Goal: Find specific page/section: Find specific page/section

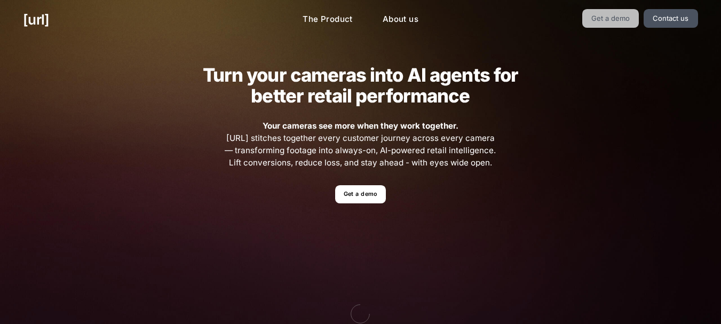
click at [612, 18] on link "Get a demo" at bounding box center [610, 18] width 57 height 19
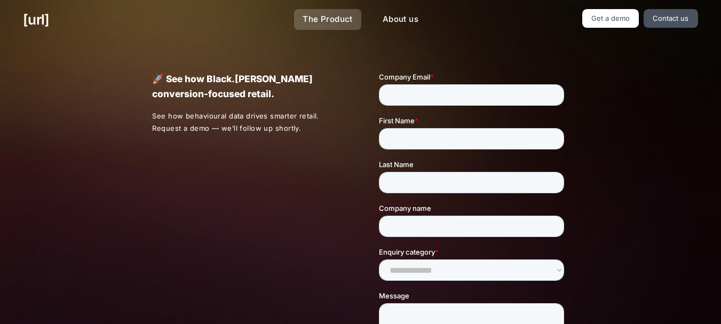
click at [339, 21] on link "The Product" at bounding box center [327, 19] width 67 height 21
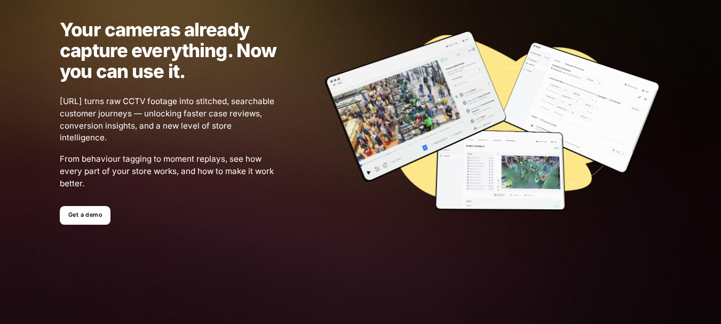
scroll to position [107, 0]
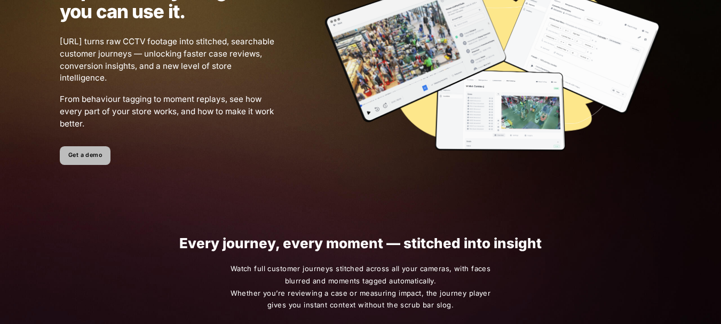
click at [78, 158] on link "Get a demo" at bounding box center [85, 155] width 51 height 19
